Goal: Task Accomplishment & Management: Manage account settings

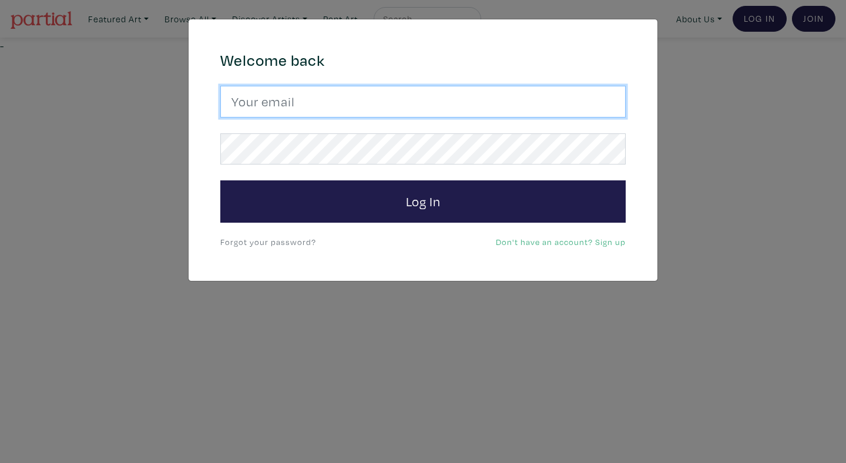
click at [527, 94] on input "email" at bounding box center [422, 102] width 405 height 32
type input "[EMAIL_ADDRESS][DOMAIN_NAME]"
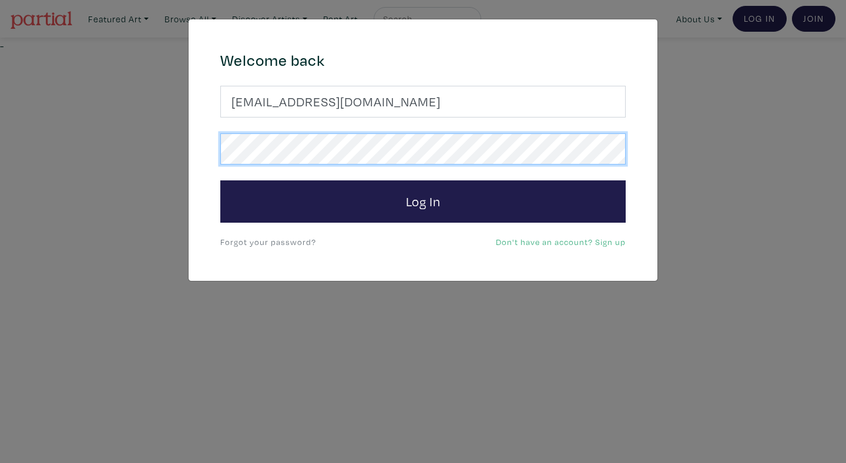
click at [220, 180] on button "Log In" at bounding box center [422, 201] width 405 height 42
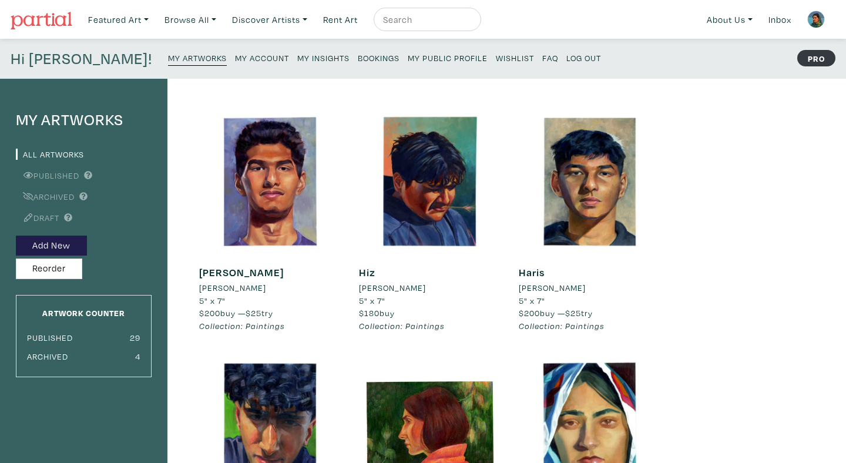
click at [358, 61] on small "Bookings" at bounding box center [379, 57] width 42 height 11
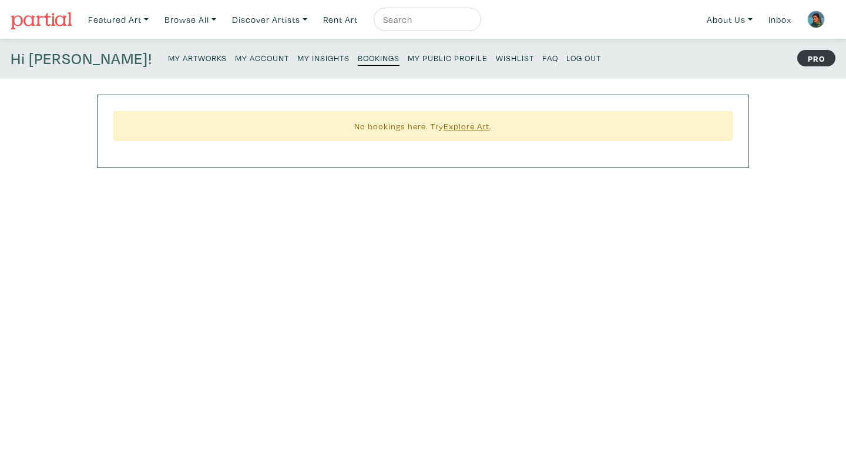
click at [297, 60] on small "My Insights" at bounding box center [323, 57] width 52 height 11
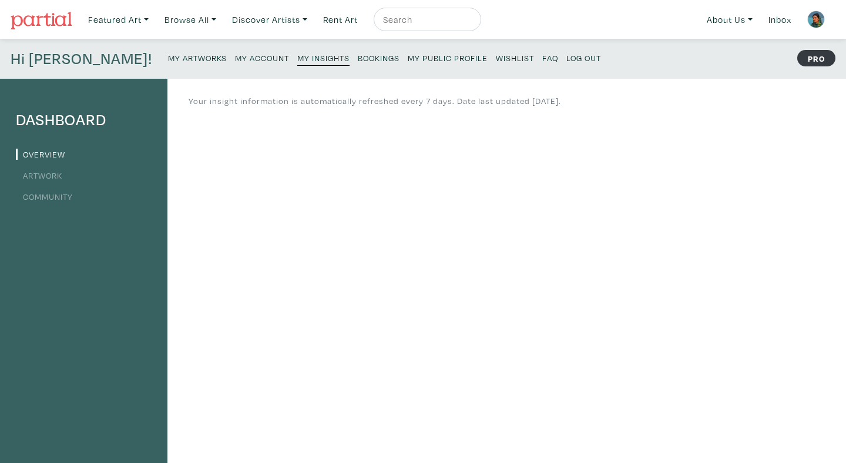
click at [235, 58] on small "My Account" at bounding box center [262, 57] width 54 height 11
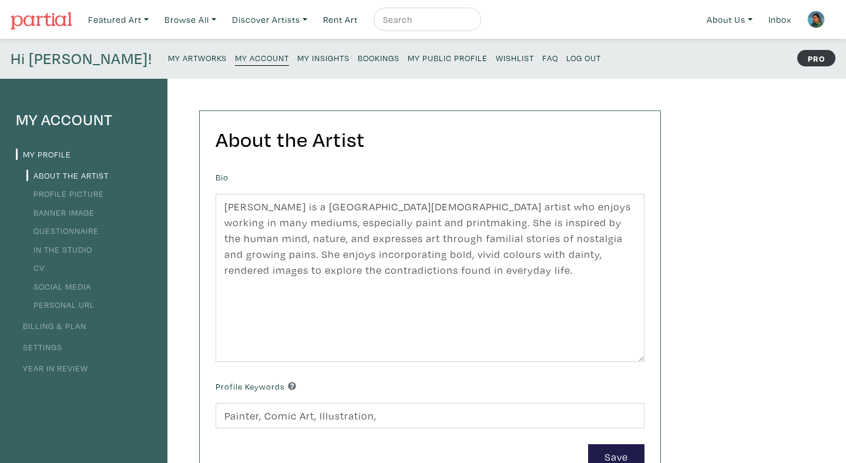
click at [81, 326] on link "Billing & Plan" at bounding box center [51, 325] width 71 height 11
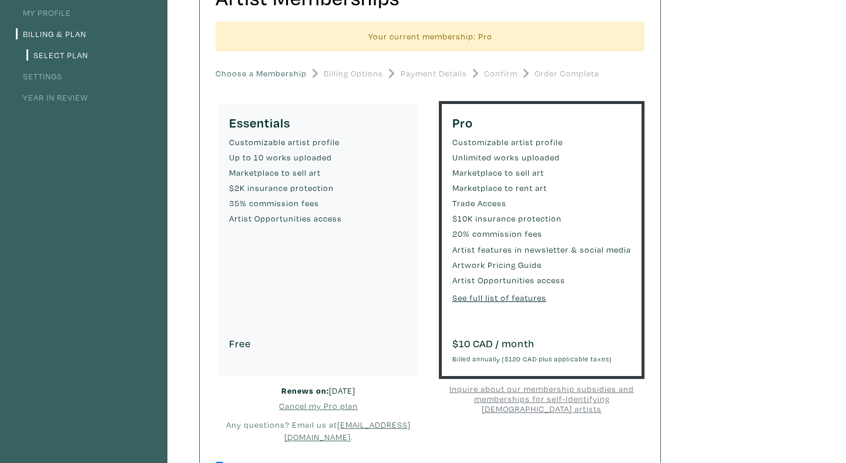
scroll to position [139, 0]
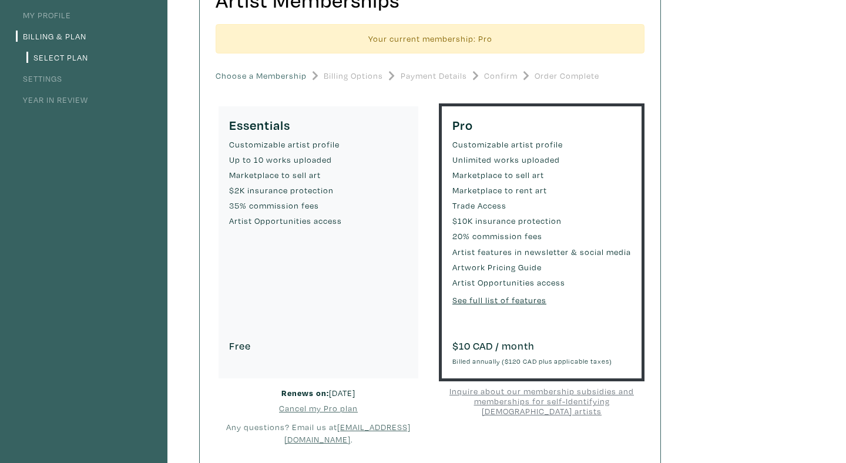
click at [357, 76] on small "Billing Options" at bounding box center [353, 75] width 59 height 13
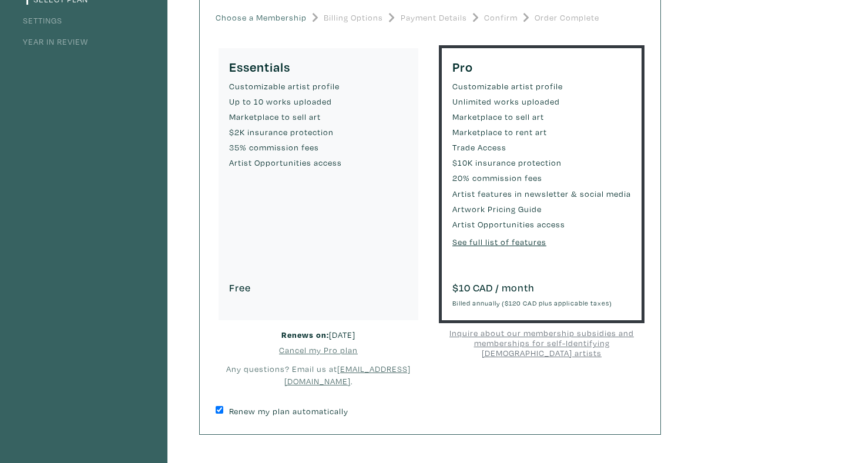
scroll to position [195, 0]
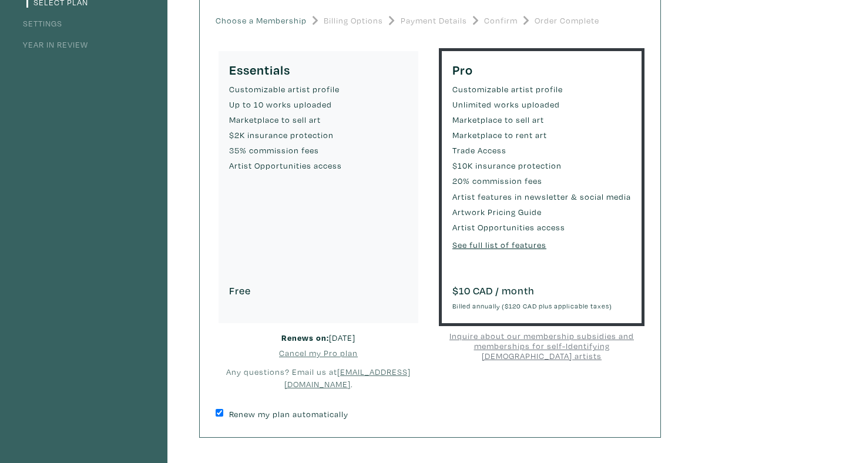
click at [402, 270] on ul "Customizable artist profile Up to 10 works uploaded Marketplace to sell art $2K…" at bounding box center [318, 178] width 179 height 191
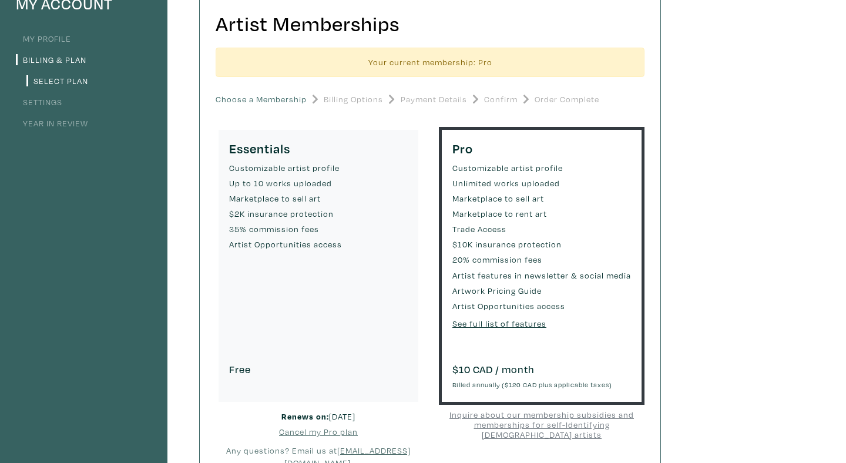
scroll to position [4, 0]
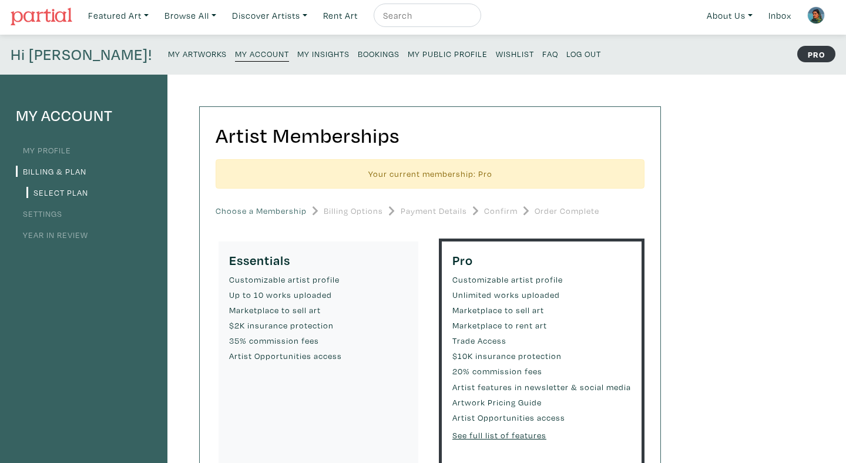
click at [445, 209] on small "Payment Details" at bounding box center [434, 211] width 66 height 13
click at [511, 211] on small "Confirm" at bounding box center [500, 211] width 33 height 13
click at [54, 240] on li "Year in Review" at bounding box center [84, 234] width 136 height 16
click at [54, 236] on link "Year in Review" at bounding box center [52, 234] width 72 height 11
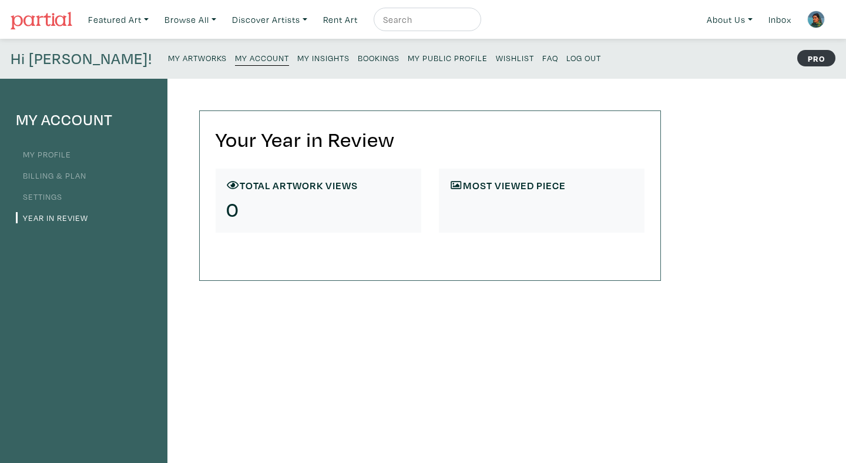
click at [531, 182] on h6 "Most viewed Piece" at bounding box center [542, 185] width 185 height 13
click at [44, 150] on link "My Profile" at bounding box center [43, 154] width 55 height 11
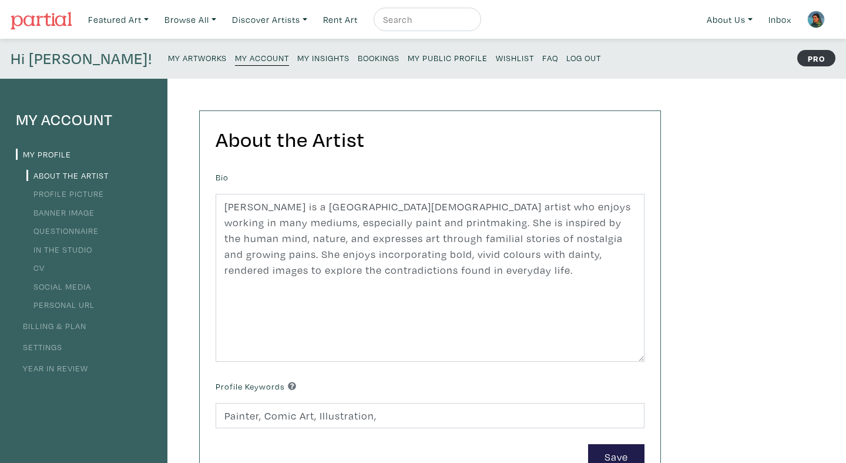
click at [168, 55] on small "My Artworks" at bounding box center [197, 57] width 59 height 11
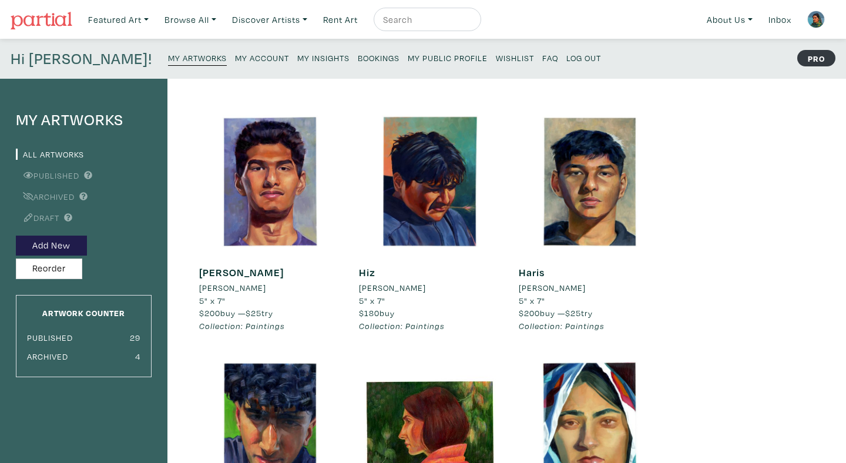
click at [297, 53] on small "My Insights" at bounding box center [323, 57] width 52 height 11
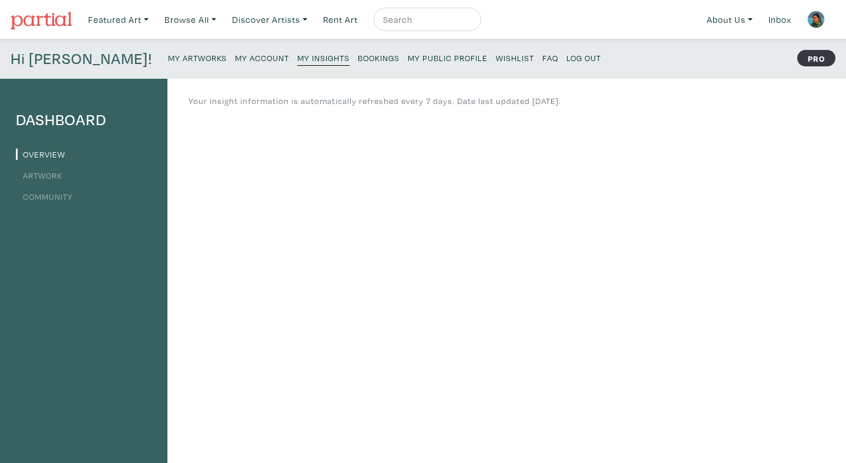
click at [65, 176] on li "Artwork" at bounding box center [84, 175] width 136 height 16
click at [57, 177] on link "Artwork" at bounding box center [39, 175] width 46 height 11
